Goal: Task Accomplishment & Management: Manage account settings

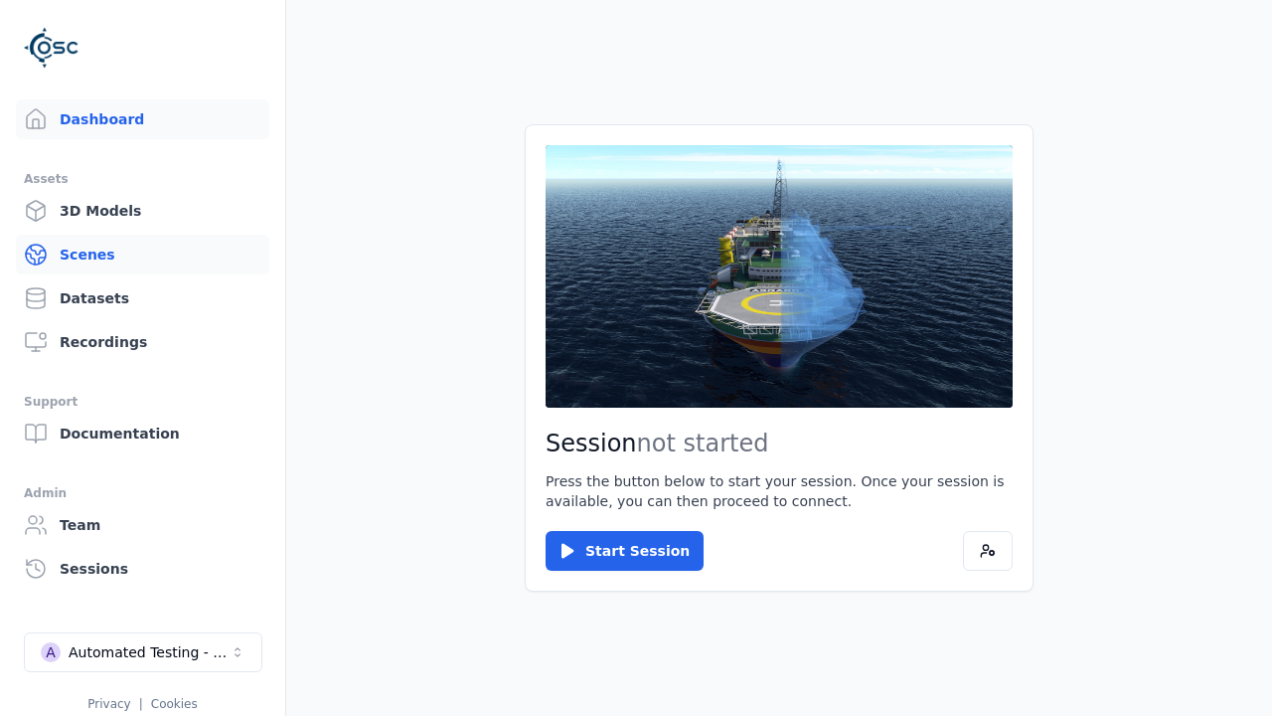
click at [142, 254] on link "Scenes" at bounding box center [142, 255] width 253 height 40
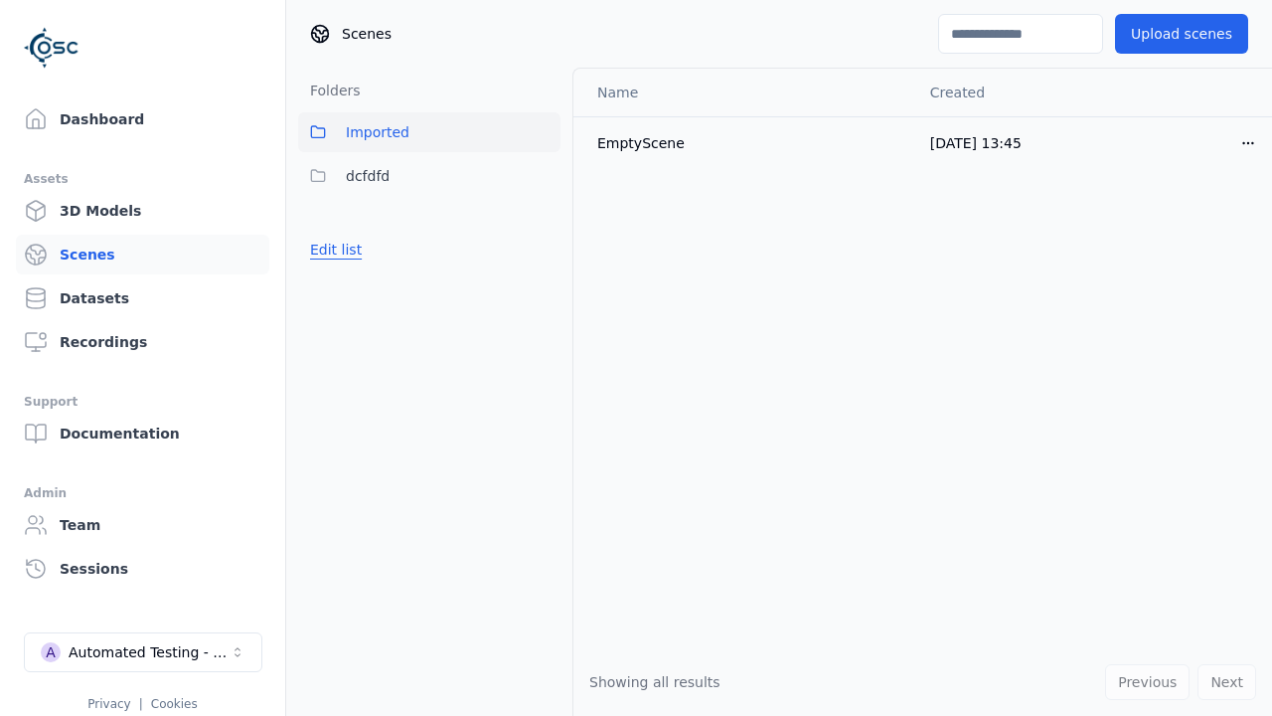
click at [332, 250] on button "Edit list" at bounding box center [336, 250] width 76 height 36
click at [349, 250] on link "Create folder" at bounding box center [355, 250] width 91 height 20
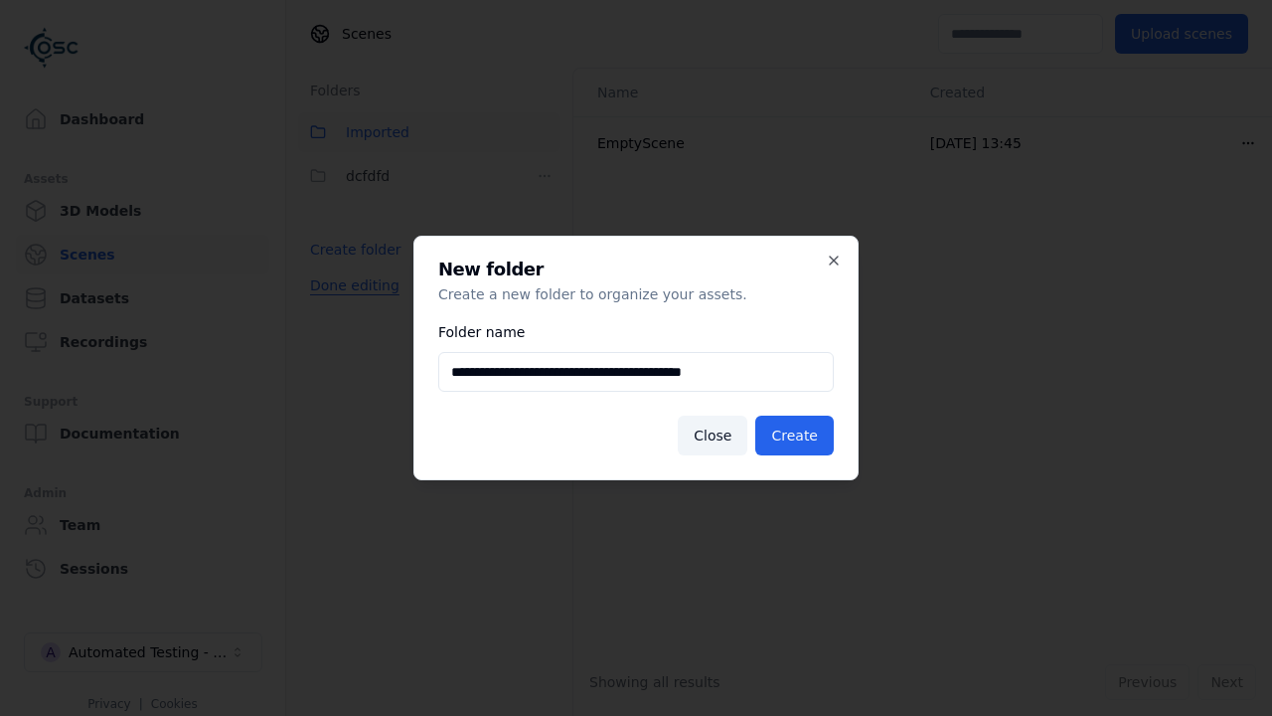
type input "**********"
click at [798, 435] on button "Create" at bounding box center [795, 436] width 79 height 40
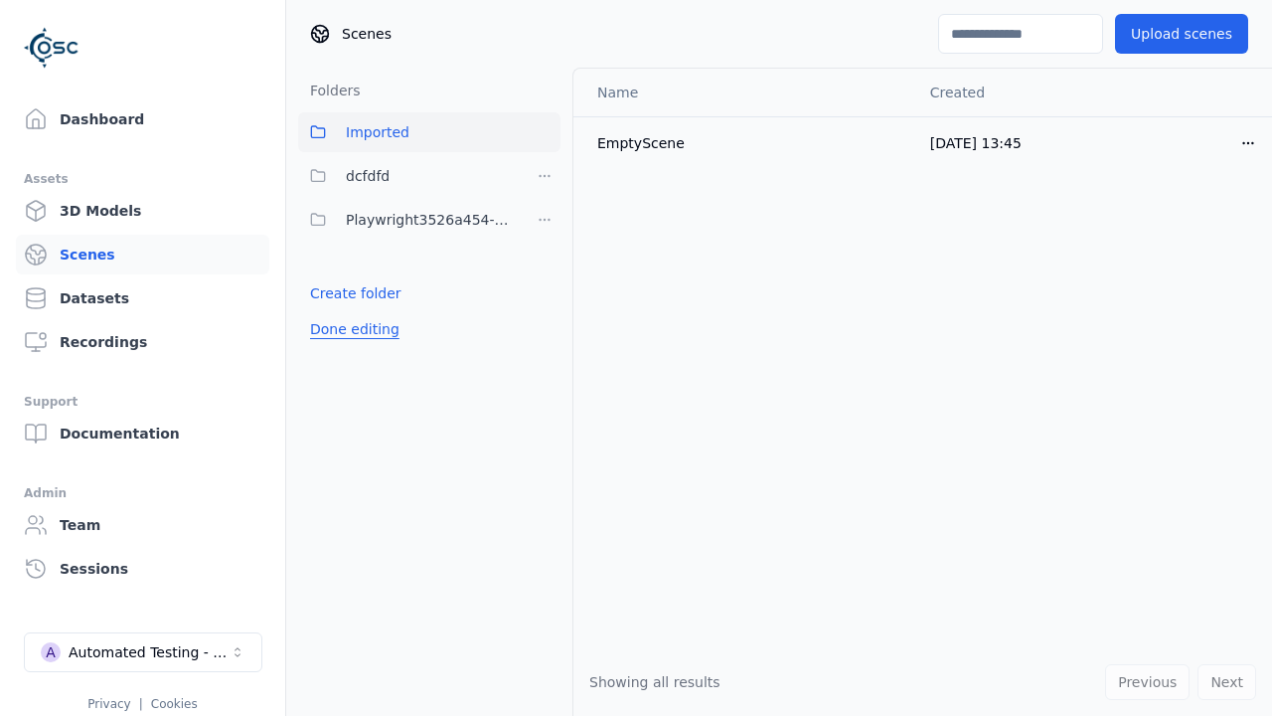
click at [349, 329] on button "Done editing" at bounding box center [354, 329] width 113 height 36
click at [332, 311] on button "Done editing" at bounding box center [354, 329] width 113 height 36
click at [545, 220] on html "Support Dashboard Assets 3D Models Scenes Datasets Recordings Support Documenta…" at bounding box center [636, 358] width 1272 height 716
click at [545, 292] on div "Rename" at bounding box center [552, 292] width 133 height 32
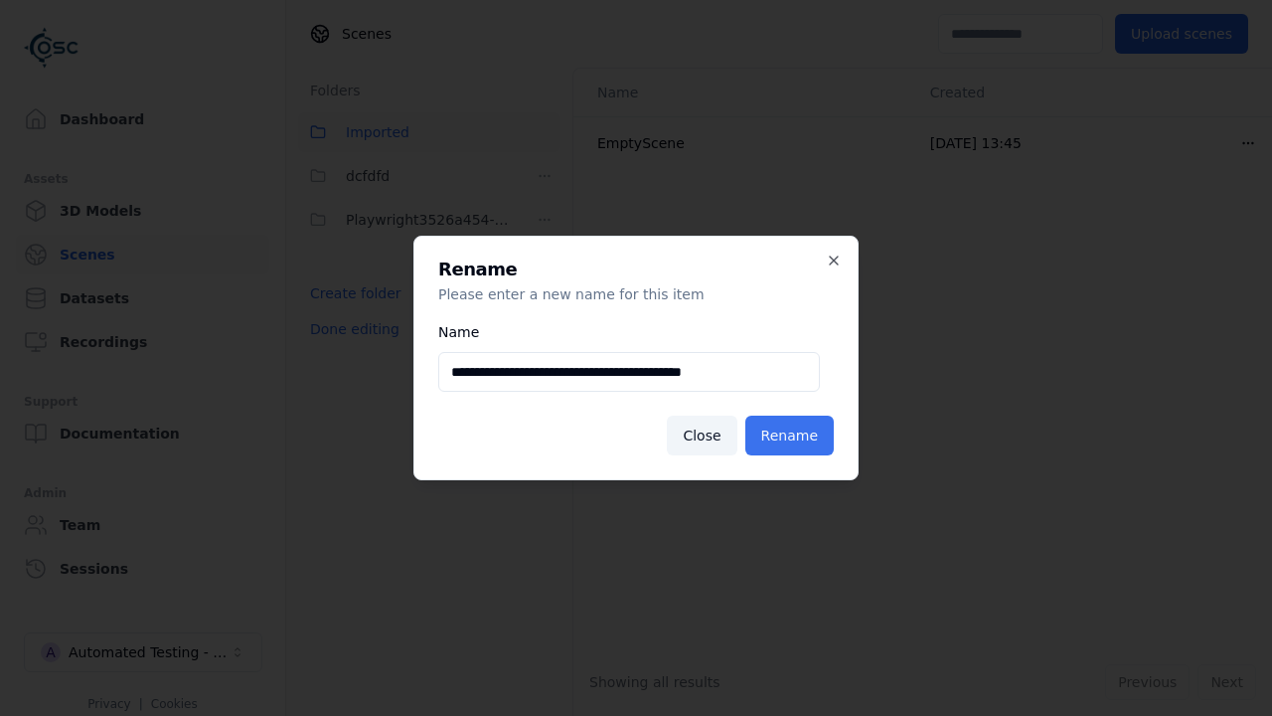
click at [629, 372] on input "**********" at bounding box center [629, 372] width 382 height 40
type input "**********"
click at [793, 435] on button "Rename" at bounding box center [790, 436] width 88 height 40
click at [349, 329] on button "Done editing" at bounding box center [354, 329] width 113 height 36
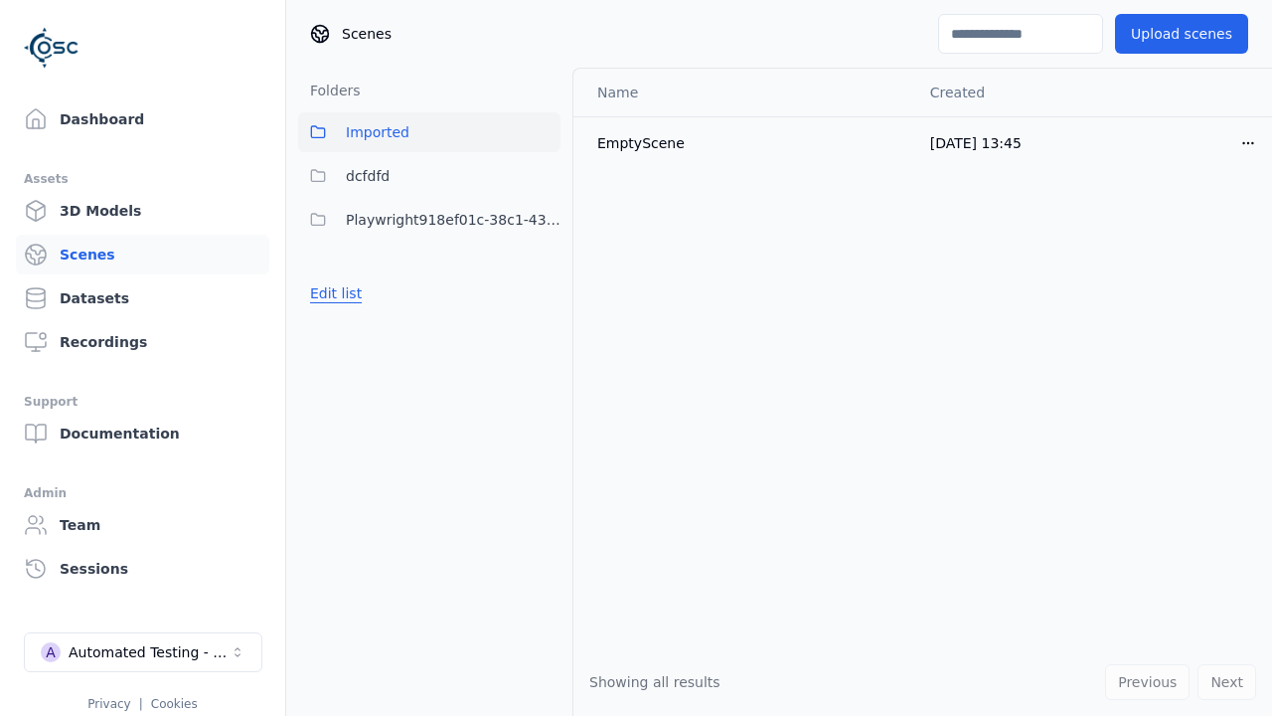
click at [332, 293] on button "Edit list" at bounding box center [336, 293] width 76 height 36
click at [545, 220] on html "Support Dashboard Assets 3D Models Scenes Datasets Recordings Support Documenta…" at bounding box center [636, 358] width 1272 height 716
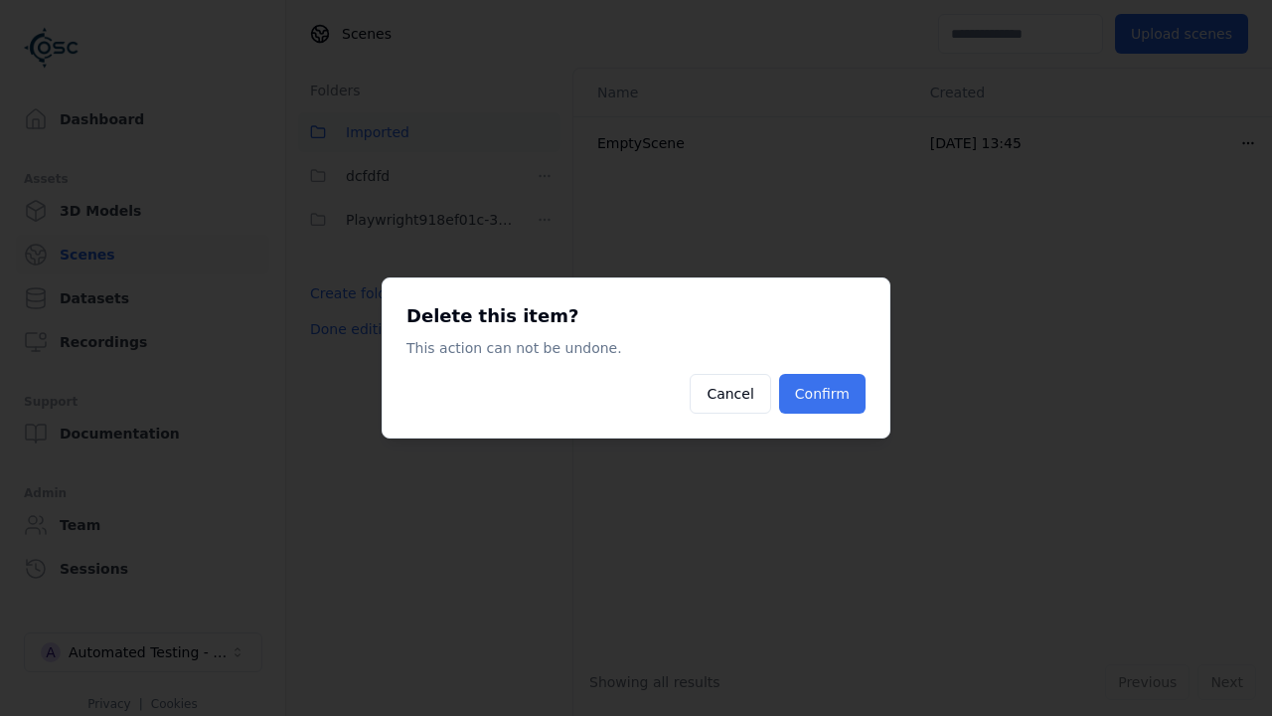
click at [825, 394] on button "Confirm" at bounding box center [822, 394] width 86 height 40
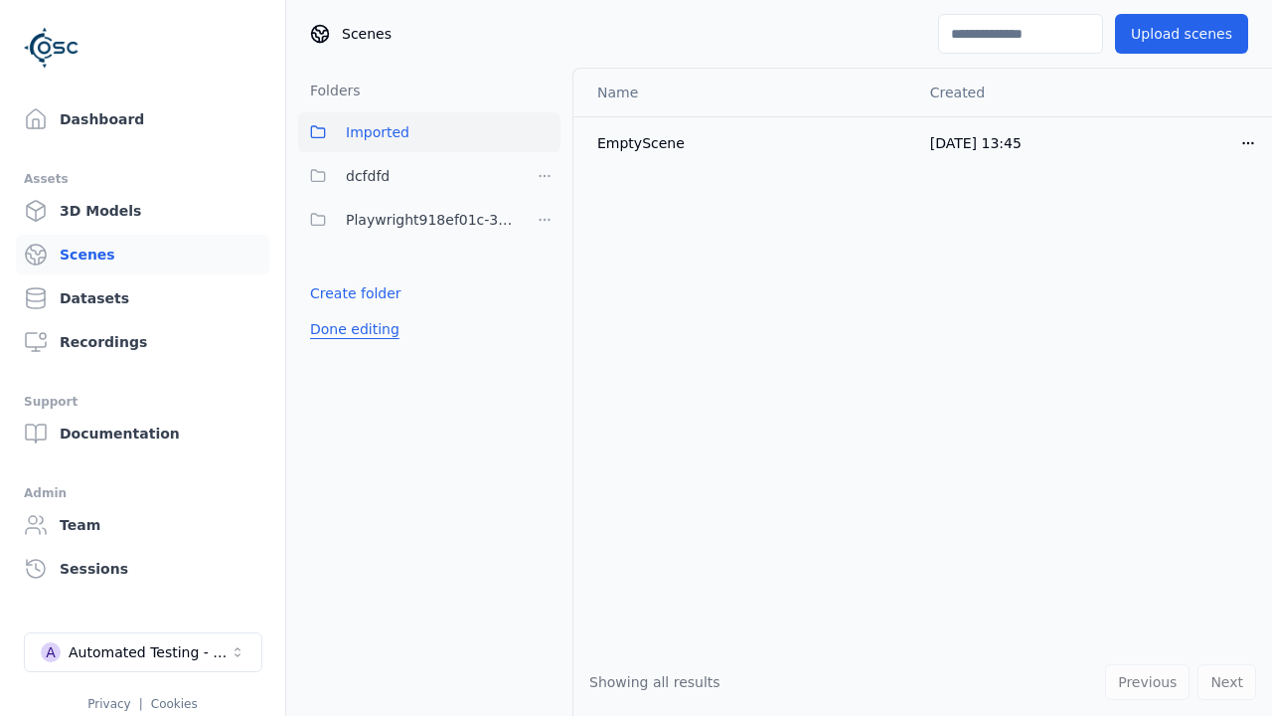
click at [349, 311] on button "Done editing" at bounding box center [354, 329] width 113 height 36
